Goal: Task Accomplishment & Management: Use online tool/utility

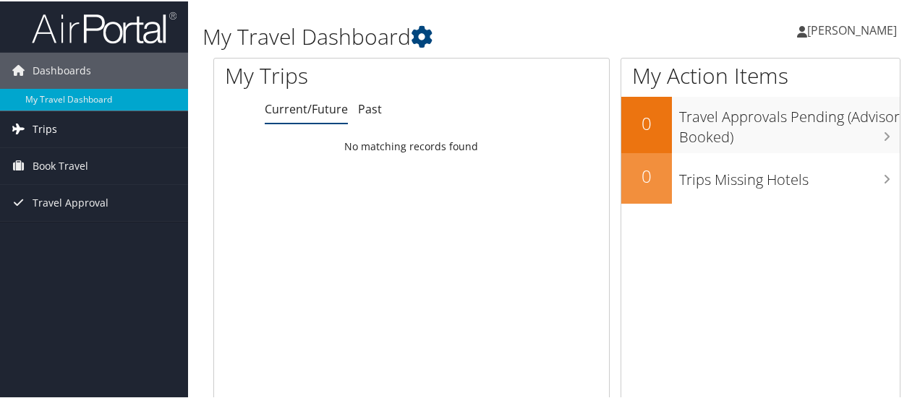
click at [59, 121] on link "Trips" at bounding box center [94, 128] width 188 height 36
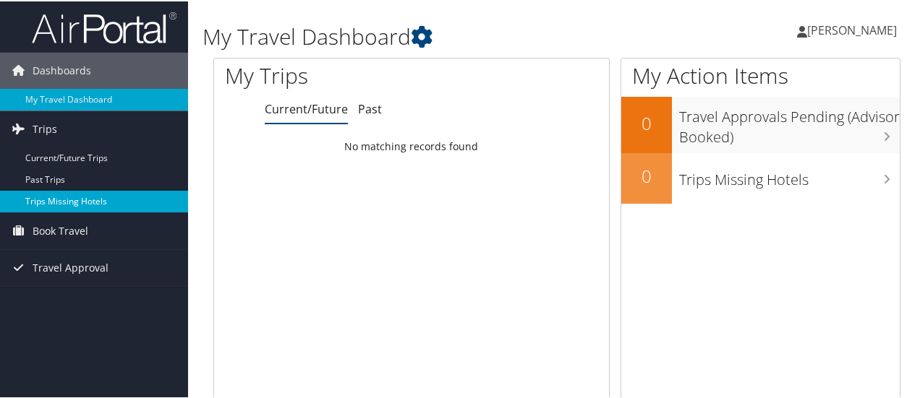
click at [51, 200] on link "Trips Missing Hotels" at bounding box center [94, 200] width 188 height 22
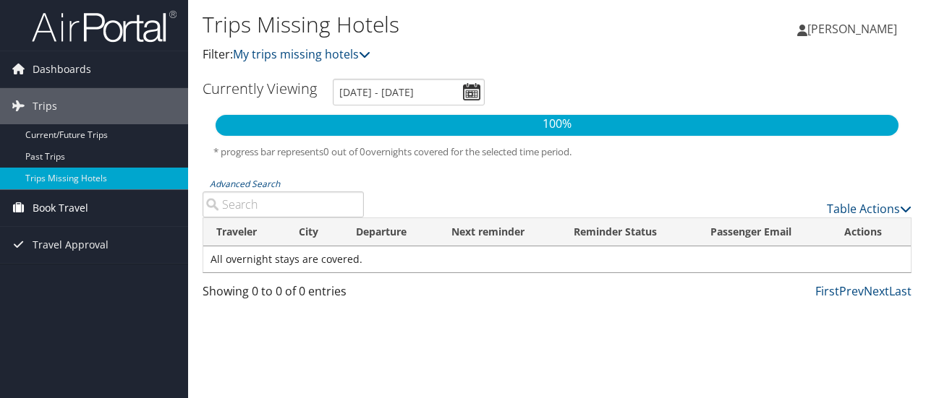
click at [45, 202] on span "Book Travel" at bounding box center [61, 208] width 56 height 36
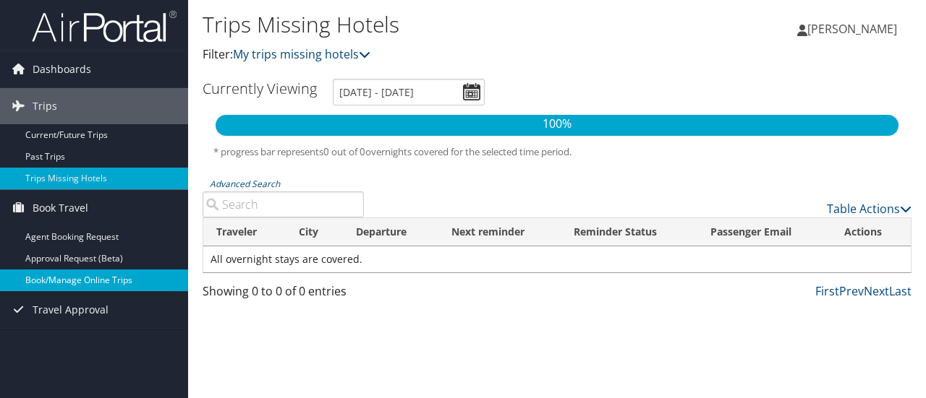
click at [33, 281] on link "Book/Manage Online Trips" at bounding box center [94, 281] width 188 height 22
